Goal: Information Seeking & Learning: Learn about a topic

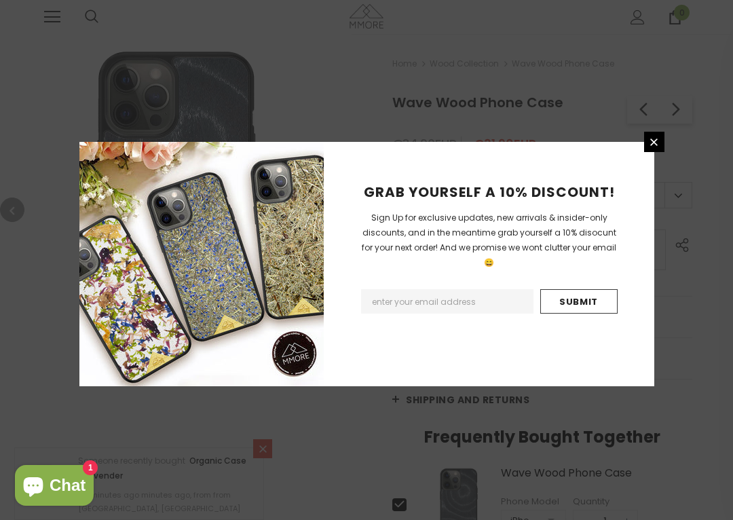
click at [662, 142] on link at bounding box center [654, 142] width 20 height 20
